Goal: Transaction & Acquisition: Book appointment/travel/reservation

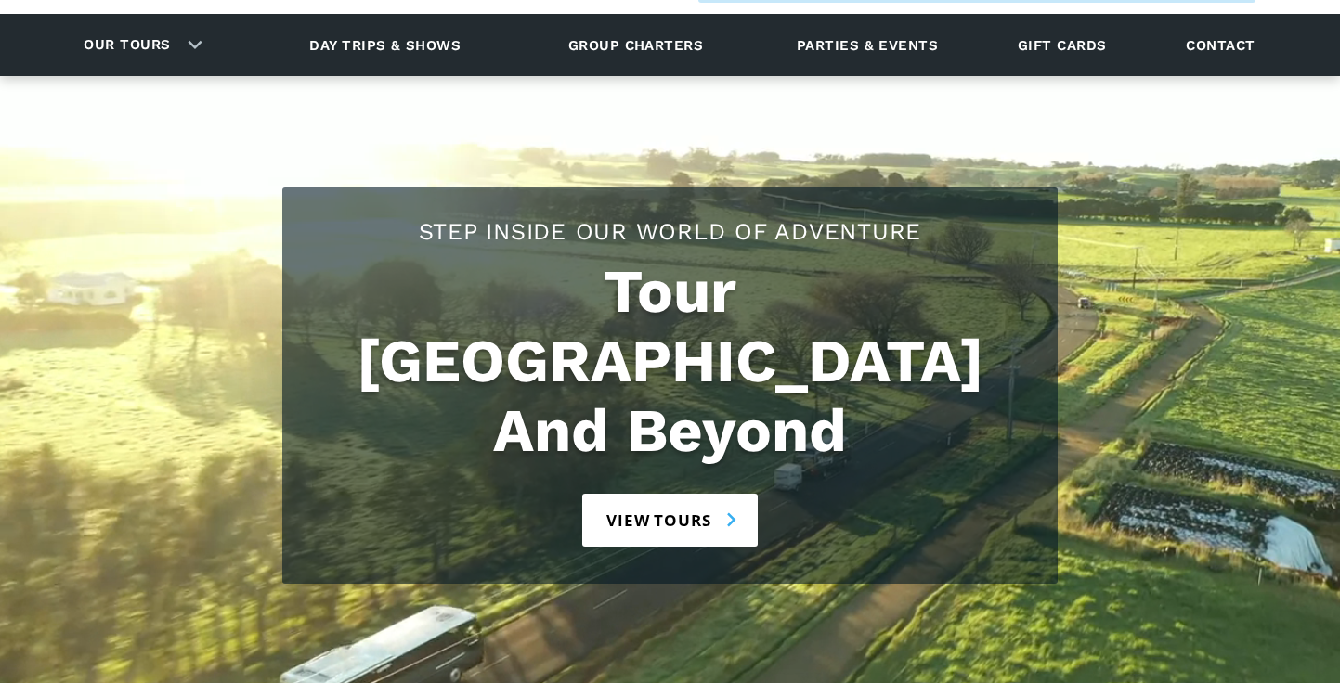
scroll to position [134, 0]
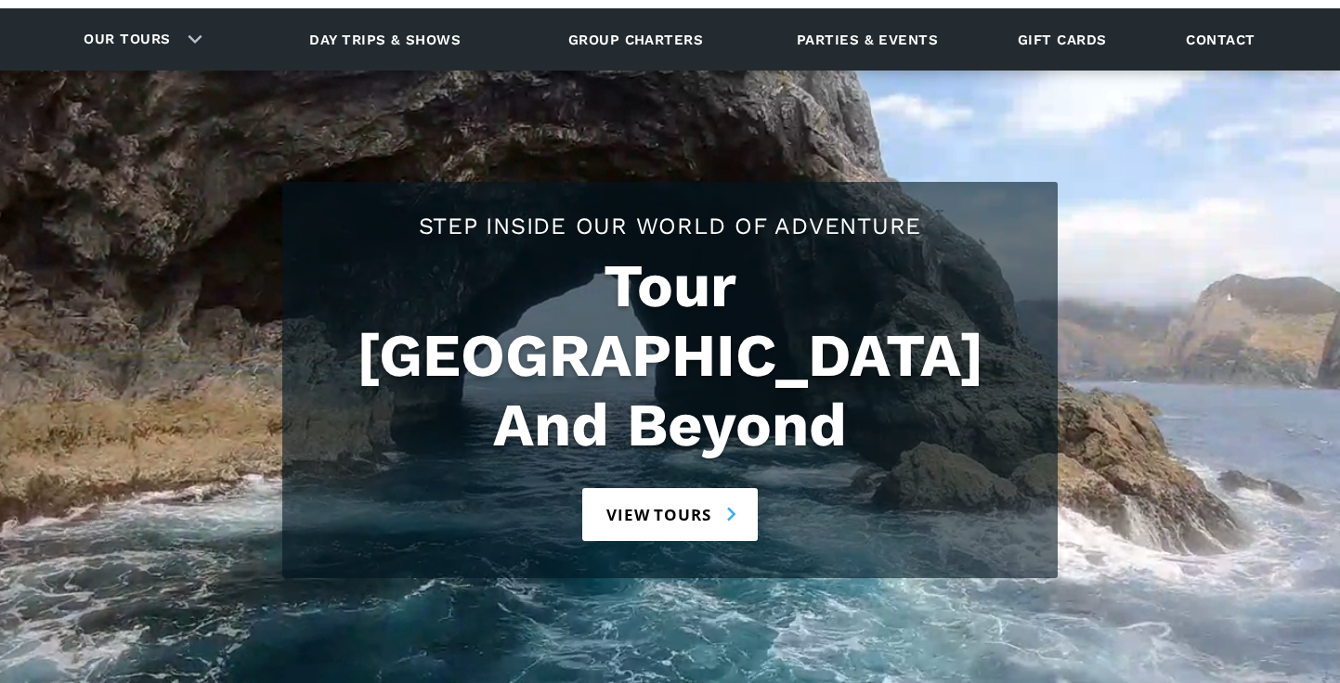
click at [700, 488] on link "View tours" at bounding box center [670, 514] width 176 height 53
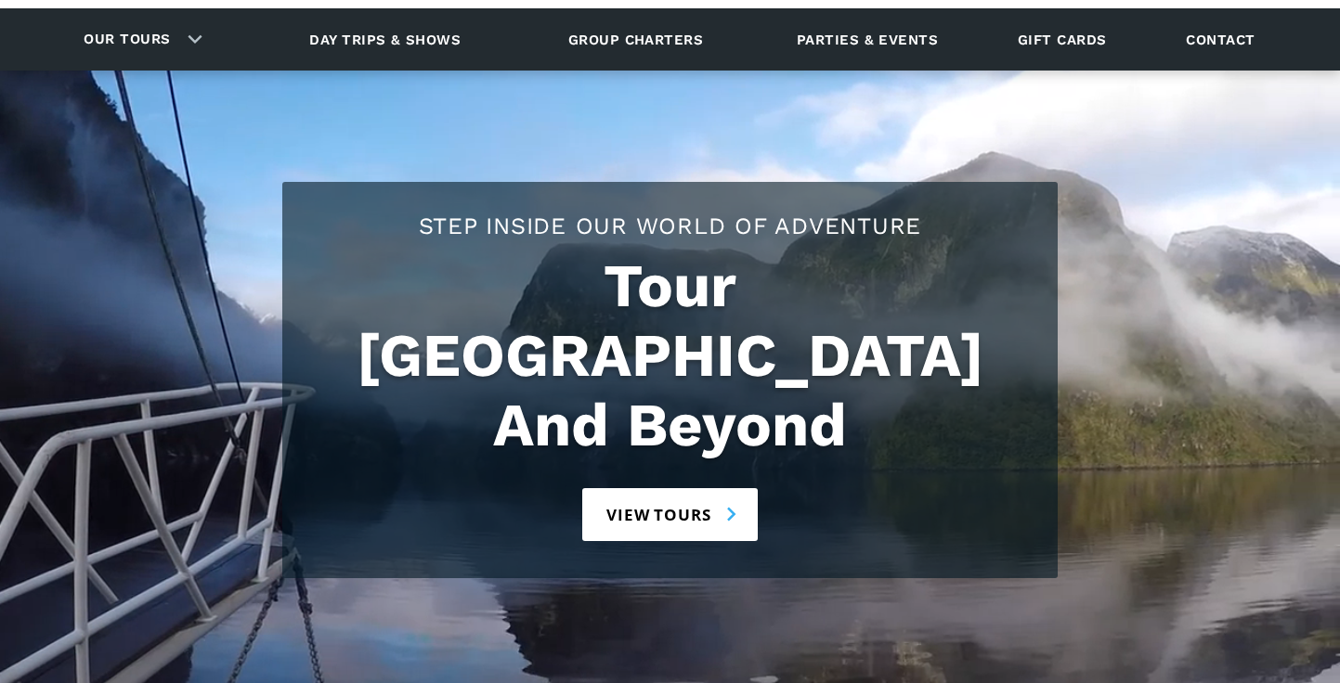
scroll to position [206, 0]
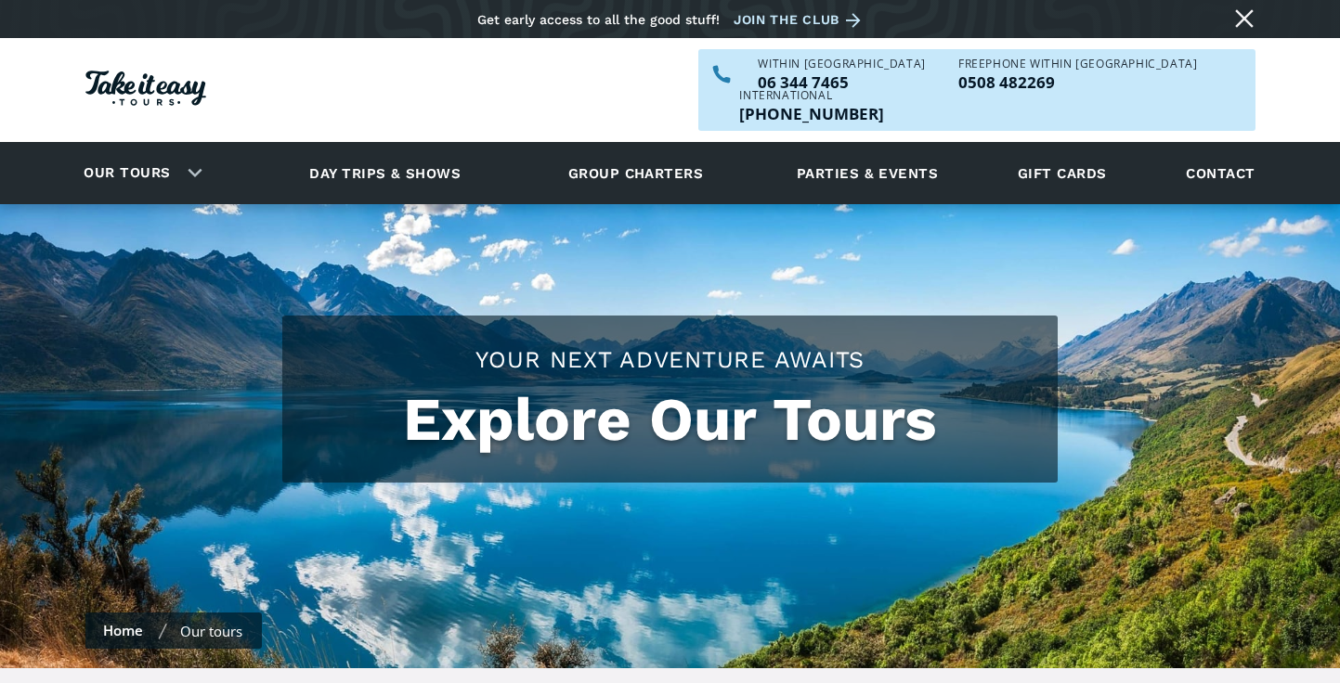
checkbox input "true"
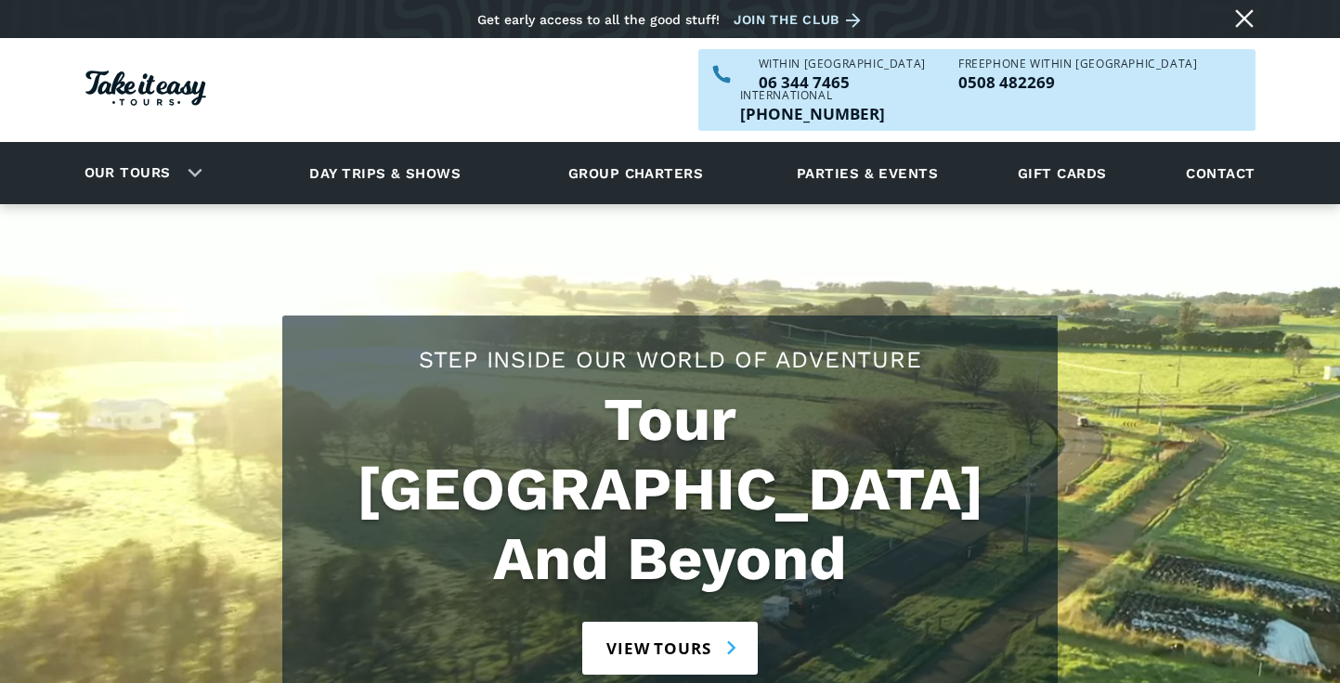
scroll to position [221, 0]
